Goal: Information Seeking & Learning: Learn about a topic

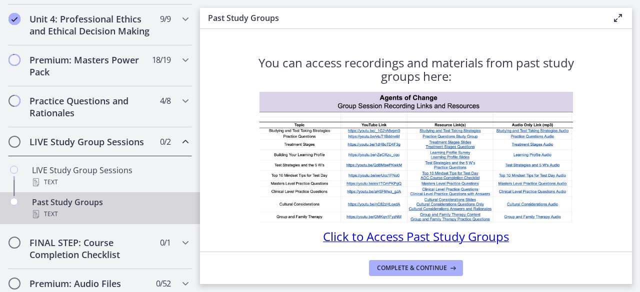
scroll to position [428, 0]
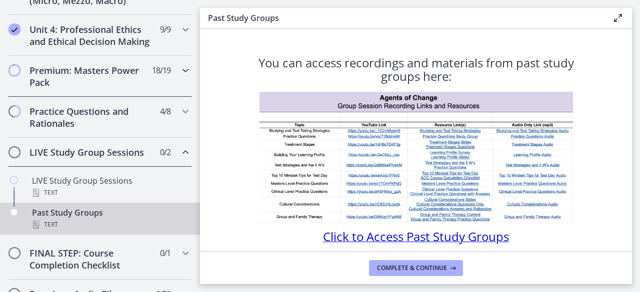
click at [165, 92] on div "Premium: Masters Power Pack 18 / 19 Completed" at bounding box center [100, 76] width 184 height 41
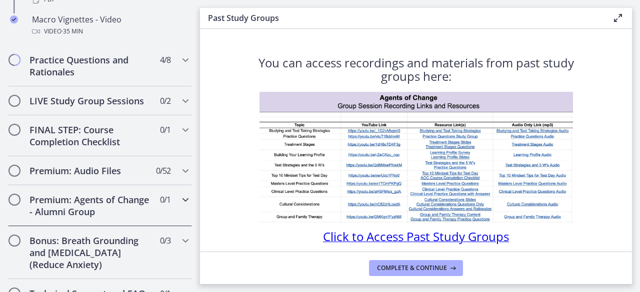
scroll to position [1243, 0]
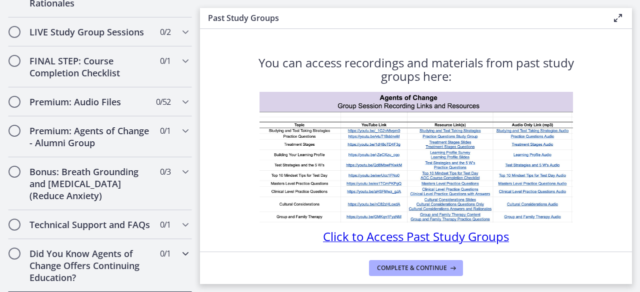
click at [116, 261] on h2 "Did You Know Agents of Change Offers Continuing Education?" at bounding box center [90, 266] width 122 height 36
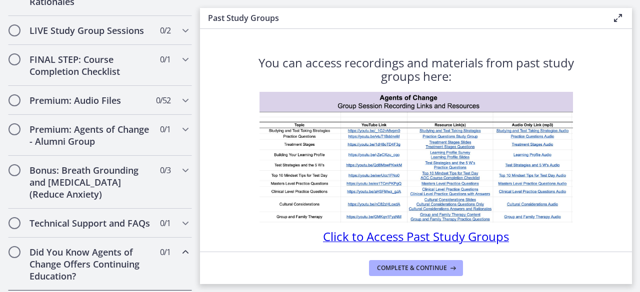
scroll to position [567, 0]
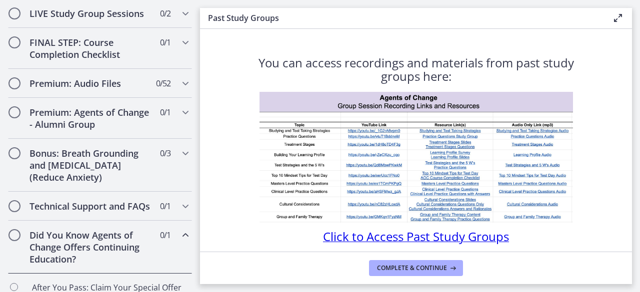
click at [179, 241] on icon "Chapters" at bounding box center [185, 235] width 12 height 12
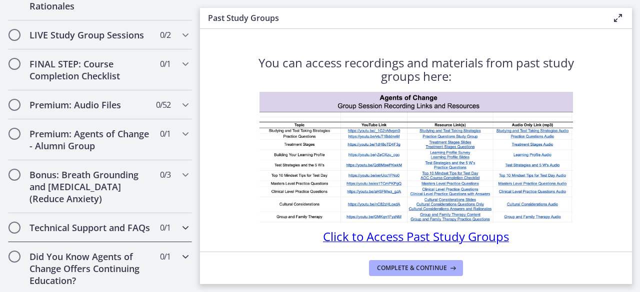
scroll to position [545, 0]
click at [162, 234] on span "0 / 1 Completed" at bounding box center [165, 228] width 10 height 12
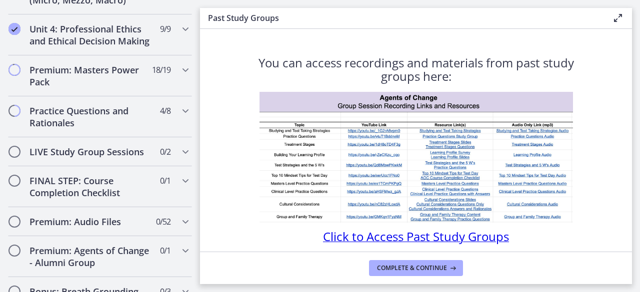
scroll to position [428, 0]
click at [131, 128] on h2 "Practice Questions and Rationales" at bounding box center [90, 117] width 122 height 24
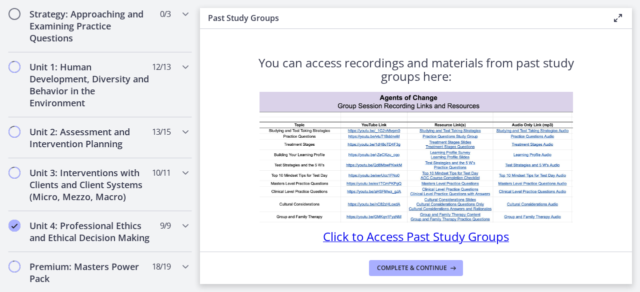
scroll to position [0, 0]
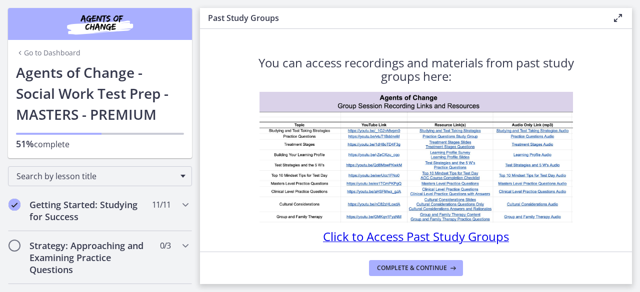
click at [61, 52] on link "Go to Dashboard" at bounding box center [48, 53] width 64 height 10
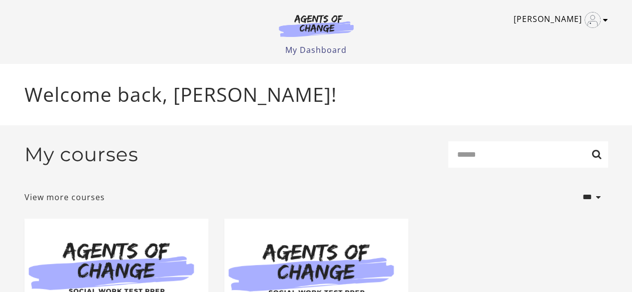
click at [606, 23] on icon "Toggle menu" at bounding box center [605, 20] width 5 height 8
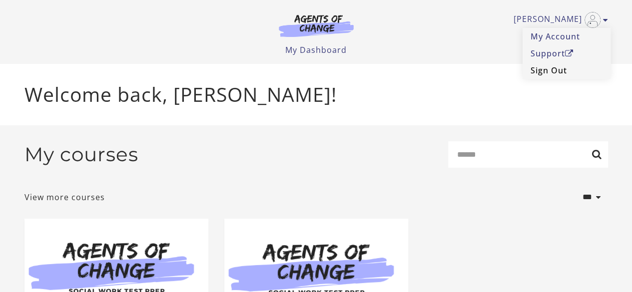
click at [576, 66] on link "Sign Out" at bounding box center [567, 70] width 88 height 17
